Goal: Task Accomplishment & Management: Use online tool/utility

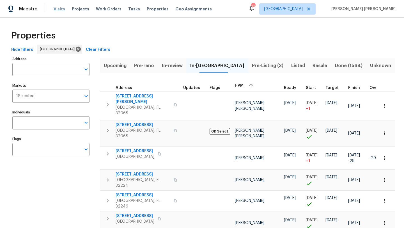
click at [58, 9] on span "Visits" at bounding box center [59, 9] width 11 height 6
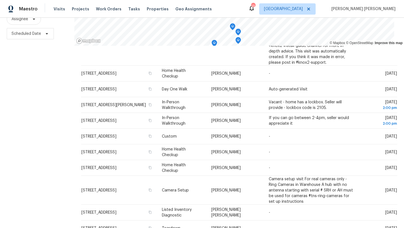
scroll to position [212, 0]
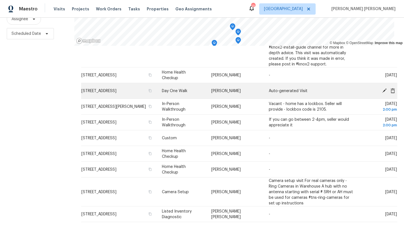
click at [116, 92] on td "[STREET_ADDRESS]" at bounding box center [119, 91] width 76 height 16
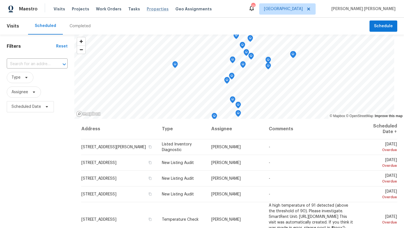
click at [147, 9] on span "Properties" at bounding box center [158, 9] width 22 height 6
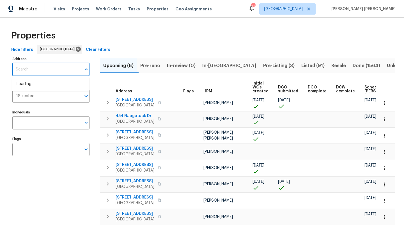
click at [53, 69] on input "Address" at bounding box center [46, 69] width 69 height 13
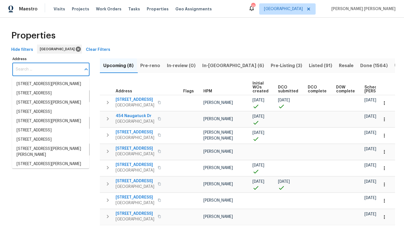
click at [53, 69] on input "Address" at bounding box center [46, 69] width 69 height 13
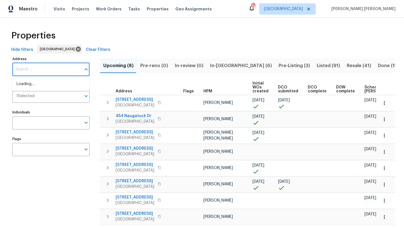
click at [53, 69] on input "Address" at bounding box center [46, 69] width 69 height 13
type input "decidely"
click at [40, 89] on li "2884 Decidely St Green Cove Springs FL 32043" at bounding box center [50, 83] width 77 height 9
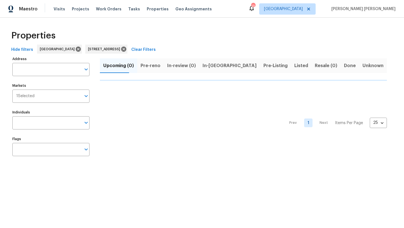
type input "2884 Decidely St Green Cove Springs FL 32043"
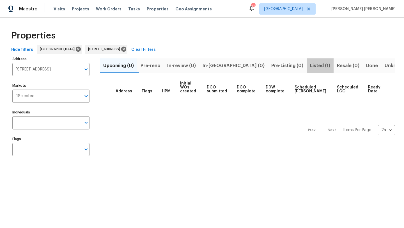
click at [310, 66] on span "Listed (1)" at bounding box center [320, 66] width 20 height 8
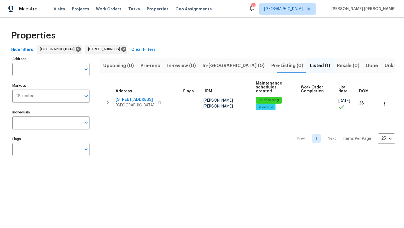
type input "2884 Decidely St Green Cove Springs FL 32043"
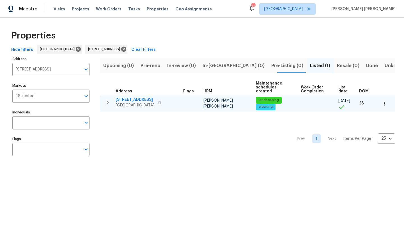
click at [138, 102] on span "[GEOGRAPHIC_DATA]" at bounding box center [134, 105] width 39 height 6
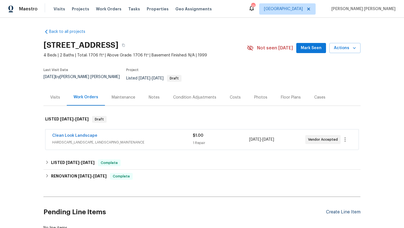
click at [331, 209] on div "Create Line Item" at bounding box center [343, 211] width 34 height 5
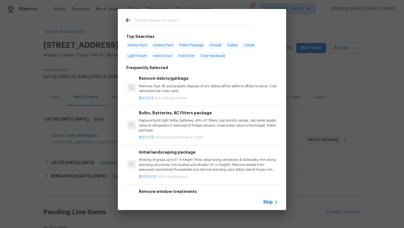
click at [167, 22] on input "text" at bounding box center [194, 21] width 119 height 8
type input "tree"
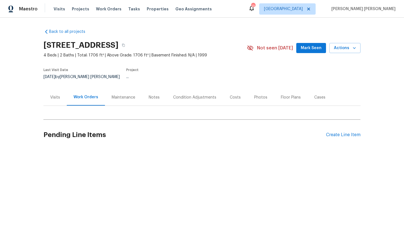
click at [86, 94] on div "Work Orders" at bounding box center [85, 97] width 25 height 6
click at [56, 95] on div "Visits" at bounding box center [55, 97] width 10 height 6
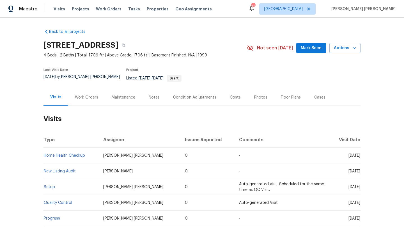
click at [85, 94] on div "Work Orders" at bounding box center [86, 97] width 23 height 6
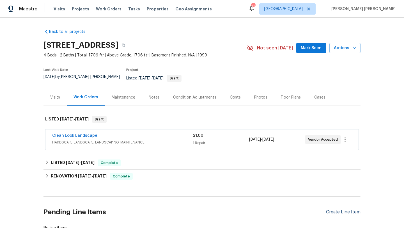
click at [347, 209] on div "Create Line Item" at bounding box center [343, 211] width 34 height 5
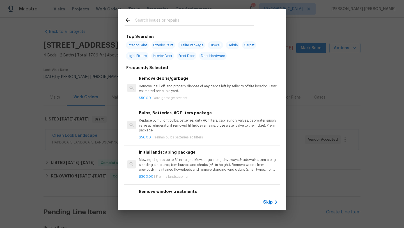
click at [163, 21] on input "text" at bounding box center [194, 21] width 119 height 8
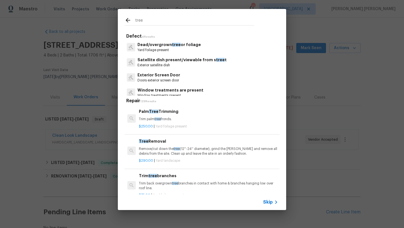
type input "tree"
click at [153, 144] on div "Tree Removal Remove/cut down the tree (12''-24'' diameter), grind the stump and…" at bounding box center [208, 147] width 139 height 18
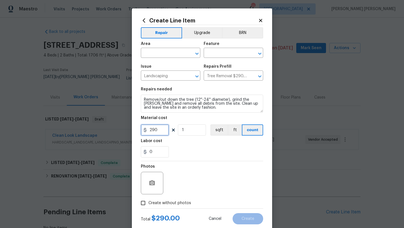
click at [156, 133] on input "290" at bounding box center [155, 129] width 28 height 11
type input "1"
click at [196, 165] on div "Photos" at bounding box center [202, 179] width 122 height 36
click at [170, 202] on span "Create without photos" at bounding box center [169, 203] width 43 height 6
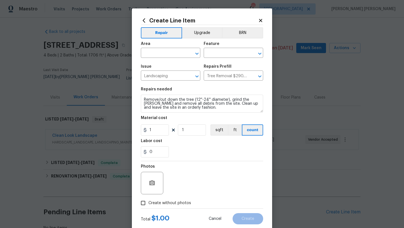
click at [148, 202] on input "Create without photos" at bounding box center [143, 202] width 11 height 11
checkbox input "true"
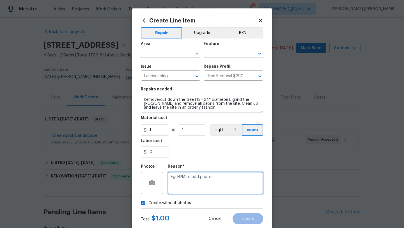
click at [193, 183] on textarea at bounding box center [215, 183] width 95 height 22
type textarea "Hpm to add"
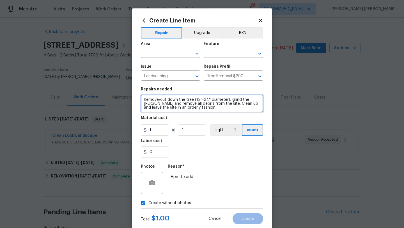
click at [144, 99] on textarea "Remove/cut down the tree (12''-24'' diameter), grind the [PERSON_NAME] and remo…" at bounding box center [202, 103] width 122 height 18
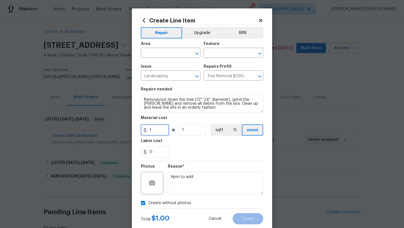
type input "1"
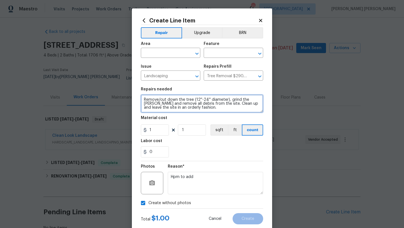
click at [144, 99] on textarea "Remove/cut down the tree (12''-24'' diameter), grind the stump and remove all d…" at bounding box center [202, 103] width 122 height 18
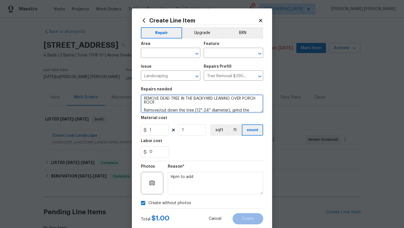
click at [144, 99] on textarea "REMOVE DEAD TREE IN THE BACKYARD LEANING OVER PORCH ROOF. Remove/cut down the t…" at bounding box center [202, 103] width 122 height 18
type textarea "QUOTE FOR REMOVAL DEAD TREE IN THE BACKYARD LEANING OVER PORCH ROOF. Remove/cut…"
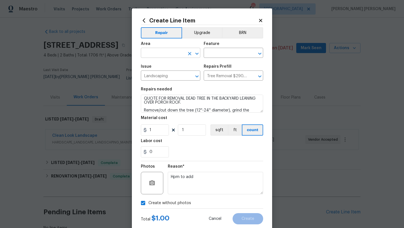
click at [169, 50] on input "text" at bounding box center [163, 53] width 44 height 9
click at [174, 72] on li "Exterior Overall" at bounding box center [170, 75] width 59 height 9
type input "Exterior Overall"
click at [210, 51] on input "text" at bounding box center [225, 53] width 44 height 9
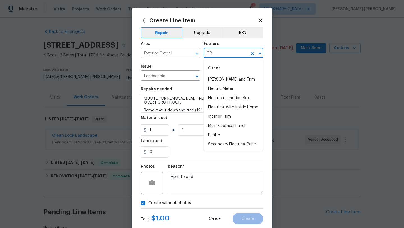
type input "T"
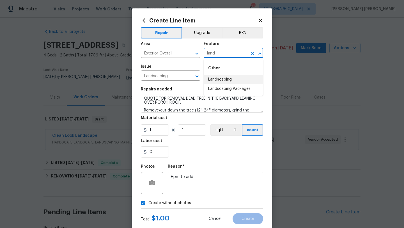
click at [230, 78] on li "Landscaping" at bounding box center [232, 79] width 59 height 9
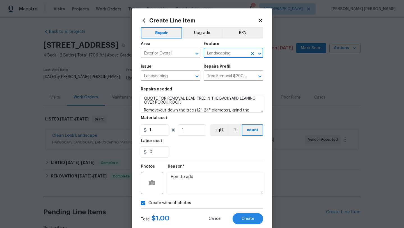
type input "Landscaping"
click at [207, 198] on div "Create without photos" at bounding box center [202, 202] width 122 height 11
click at [243, 219] on span "Create" at bounding box center [247, 218] width 13 height 4
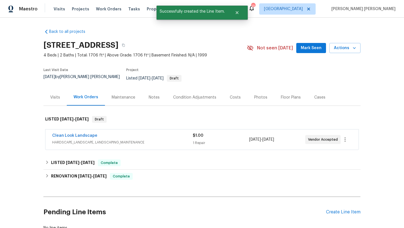
scroll to position [37, 0]
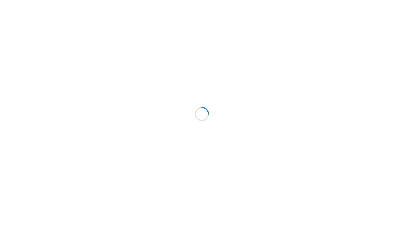
click at [57, 205] on div at bounding box center [202, 114] width 404 height 228
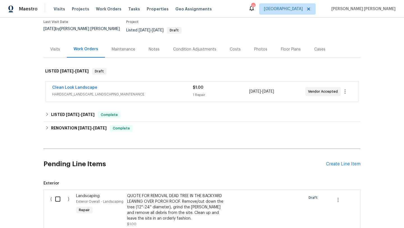
scroll to position [49, 0]
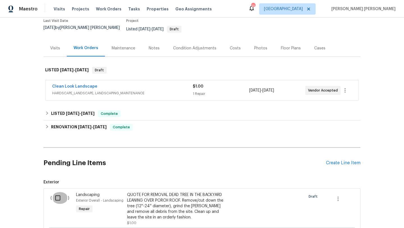
click at [56, 195] on input "checkbox" at bounding box center [60, 198] width 16 height 12
checkbox input "true"
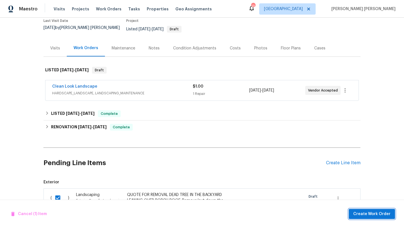
click at [361, 212] on span "Create Work Order" at bounding box center [371, 213] width 37 height 7
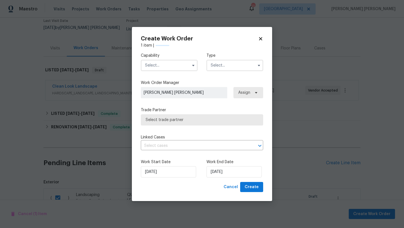
click at [160, 68] on input "text" at bounding box center [169, 65] width 57 height 11
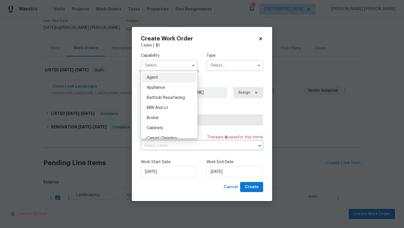
click at [168, 66] on input "text" at bounding box center [169, 65] width 57 height 11
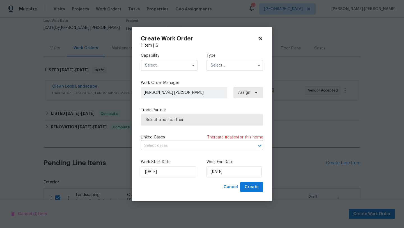
click at [168, 66] on input "text" at bounding box center [169, 65] width 57 height 11
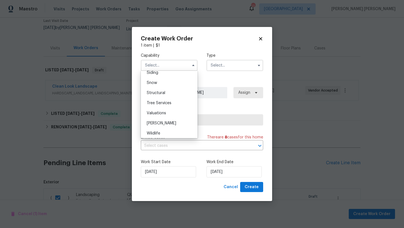
scroll to position [624, 0]
click at [167, 99] on div "Tree Services" at bounding box center [169, 101] width 54 height 10
type input "Tree Services"
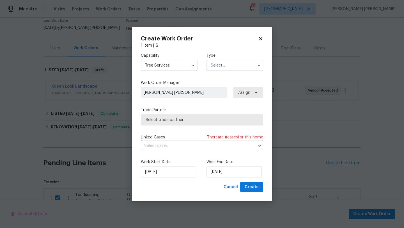
click at [214, 62] on input "text" at bounding box center [234, 65] width 57 height 11
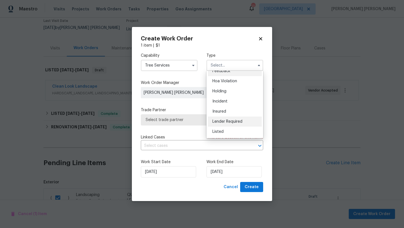
scroll to position [8, 0]
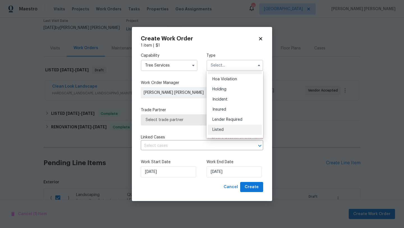
click at [224, 129] on div "Listed" at bounding box center [235, 129] width 54 height 10
type input "Listed"
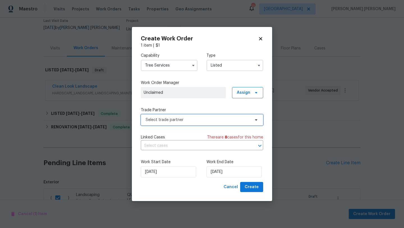
click at [166, 120] on span "Select trade partner" at bounding box center [197, 120] width 105 height 6
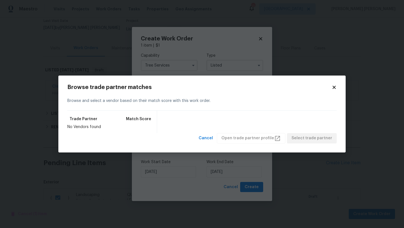
click at [335, 89] on icon at bounding box center [333, 87] width 5 height 5
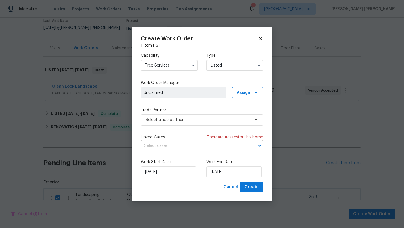
click at [168, 64] on input "Tree Services" at bounding box center [169, 65] width 57 height 11
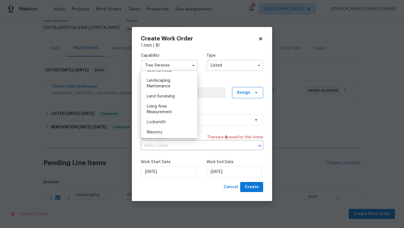
scroll to position [364, 0]
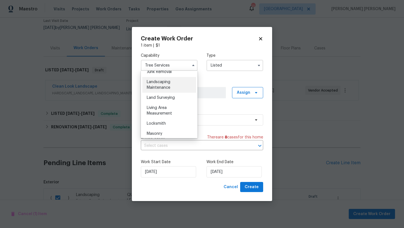
click at [161, 85] on span "Landscaping Maintenance" at bounding box center [159, 85] width 24 height 10
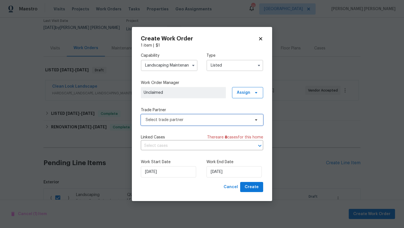
click at [187, 119] on span "Select trade partner" at bounding box center [197, 120] width 105 height 6
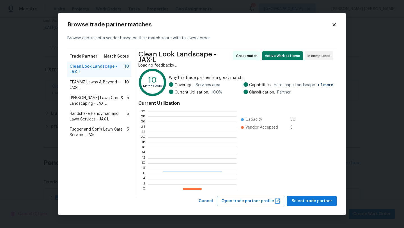
scroll to position [78, 88]
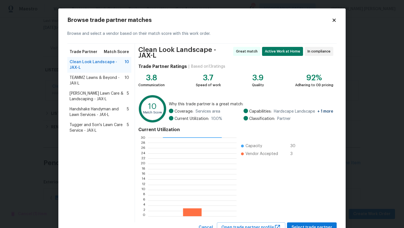
click at [334, 21] on icon at bounding box center [333, 19] width 3 height 3
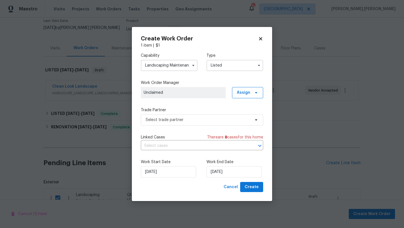
click at [178, 67] on input "Landscaping Maintenance" at bounding box center [169, 65] width 57 height 11
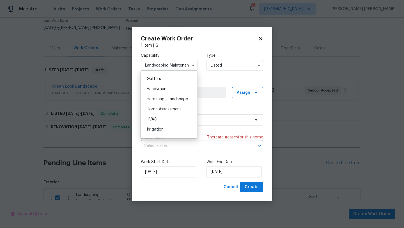
scroll to position [299, 0]
click at [165, 85] on span "Handyman" at bounding box center [157, 87] width 20 height 4
type input "Handyman"
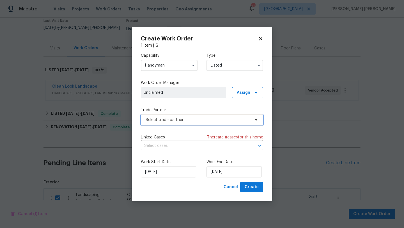
click at [168, 121] on span "Select trade partner" at bounding box center [197, 120] width 105 height 6
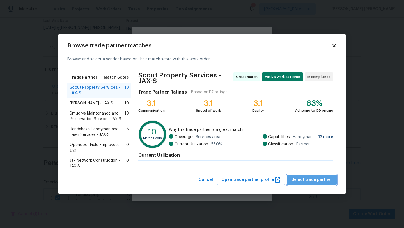
click at [318, 180] on span "Select trade partner" at bounding box center [311, 179] width 41 height 7
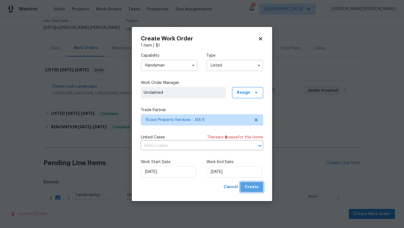
click at [256, 187] on span "Create" at bounding box center [251, 186] width 14 height 7
checkbox input "false"
click at [217, 105] on div "Capability Handyman Type Listed Work Order Manager Unclaimed Assign Trade Partn…" at bounding box center [202, 114] width 122 height 133
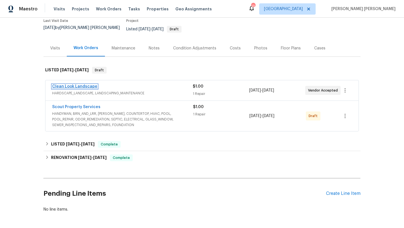
click at [82, 84] on link "Clean Look Landscape" at bounding box center [74, 86] width 45 height 4
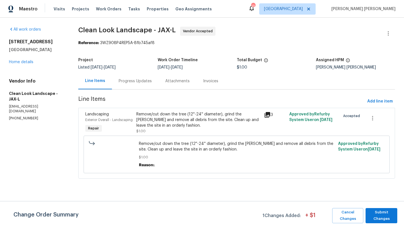
click at [270, 116] on icon at bounding box center [267, 114] width 7 height 7
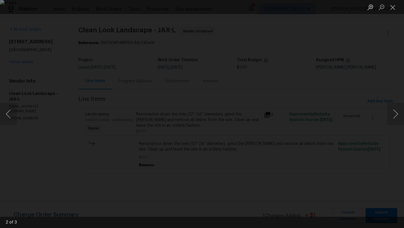
click at [205, 82] on img "Lightbox" at bounding box center [202, 114] width 404 height 228
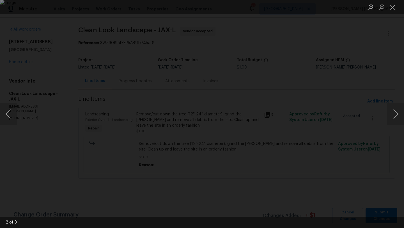
click at [205, 82] on img "Lightbox" at bounding box center [202, 114] width 404 height 228
click at [205, 82] on img "Lightbox" at bounding box center [198, 145] width 811 height 457
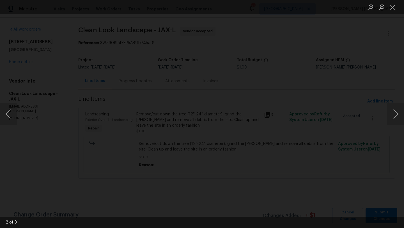
click at [205, 82] on img "Lightbox" at bounding box center [198, 145] width 811 height 457
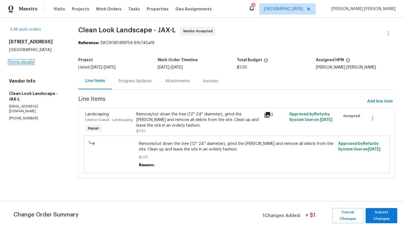
click at [28, 62] on link "Home details" at bounding box center [21, 62] width 24 height 4
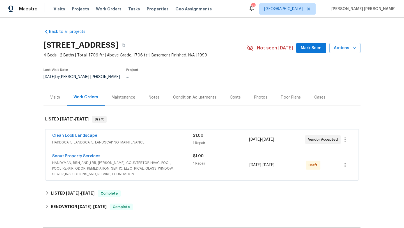
click at [129, 154] on div "Scout Property Services" at bounding box center [122, 156] width 141 height 7
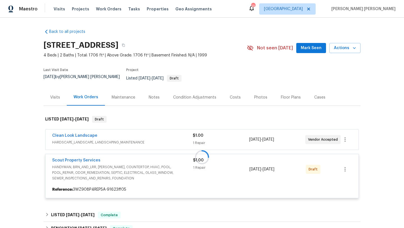
click at [89, 159] on div at bounding box center [201, 156] width 317 height 93
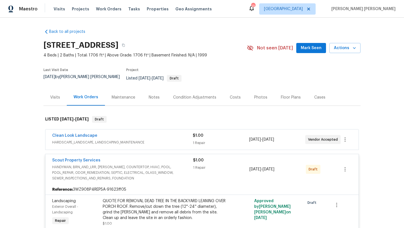
click at [146, 201] on div "QUOTE FOR REMOVAL DEAD TREE IN THE BACKYARD LEANING OVER PORCH ROOF. Remove/cut…" at bounding box center [164, 209] width 123 height 22
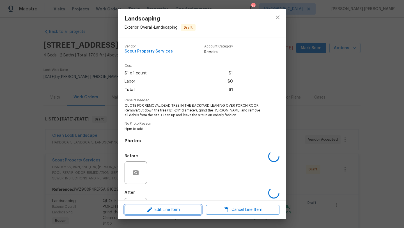
click at [155, 207] on span "Edit Line Item" at bounding box center [162, 209] width 73 height 7
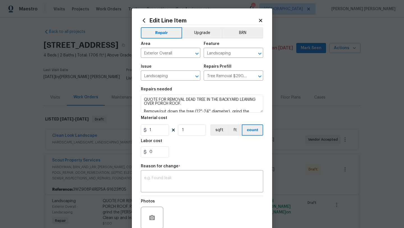
click at [147, 224] on div at bounding box center [152, 217] width 22 height 22
click at [152, 216] on icon "button" at bounding box center [152, 217] width 6 height 5
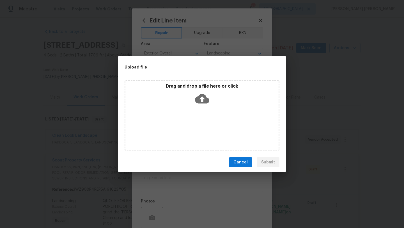
click at [203, 100] on icon at bounding box center [202, 99] width 14 height 10
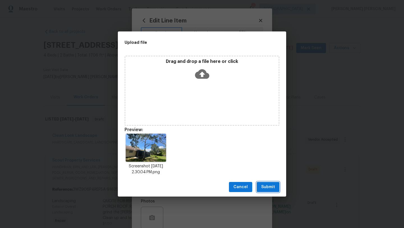
click at [273, 189] on span "Submit" at bounding box center [268, 186] width 14 height 7
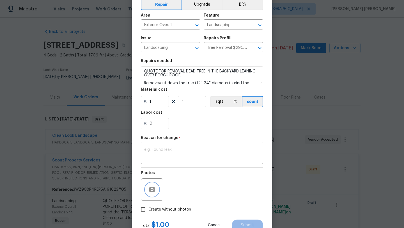
scroll to position [36, 0]
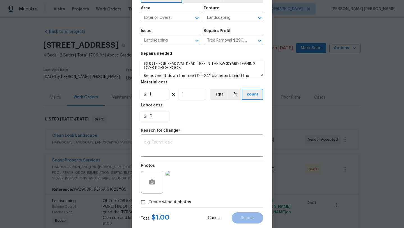
click at [168, 173] on img at bounding box center [176, 182] width 22 height 22
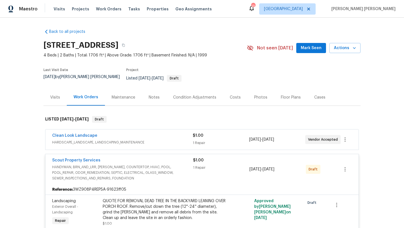
scroll to position [0, 0]
